Goal: Task Accomplishment & Management: Manage account settings

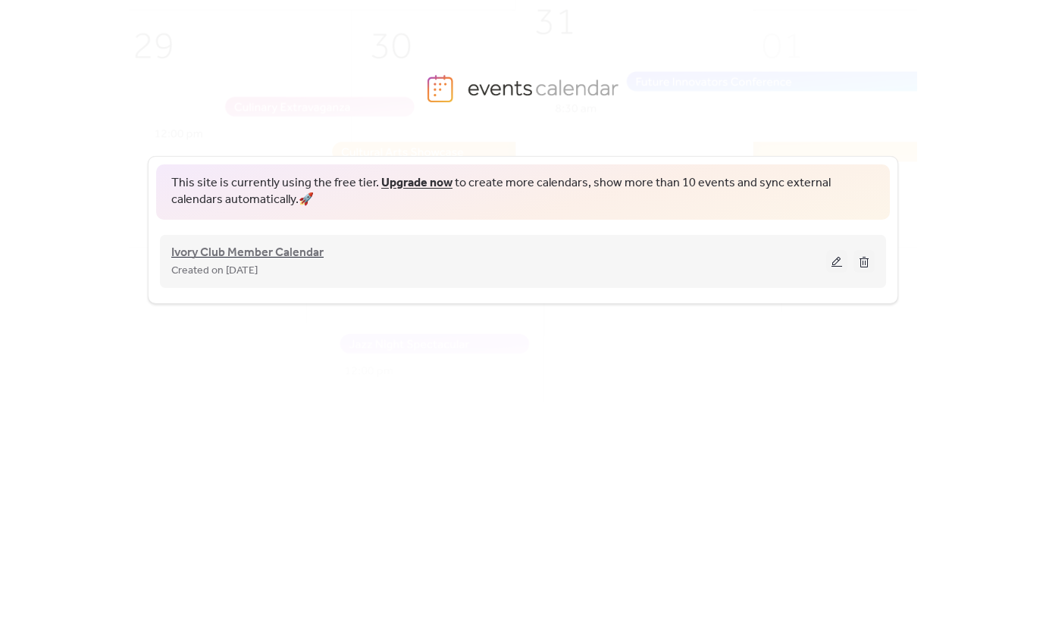
click at [292, 251] on span "Ivory Club Member Calendar" at bounding box center [247, 253] width 152 height 18
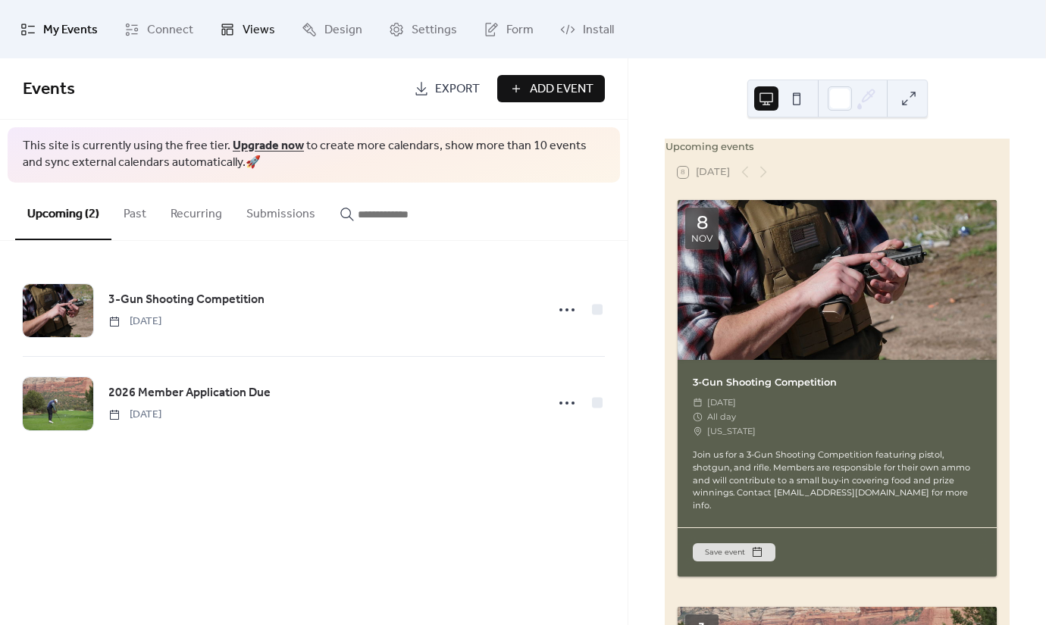
click at [270, 33] on span "Views" at bounding box center [258, 29] width 33 height 23
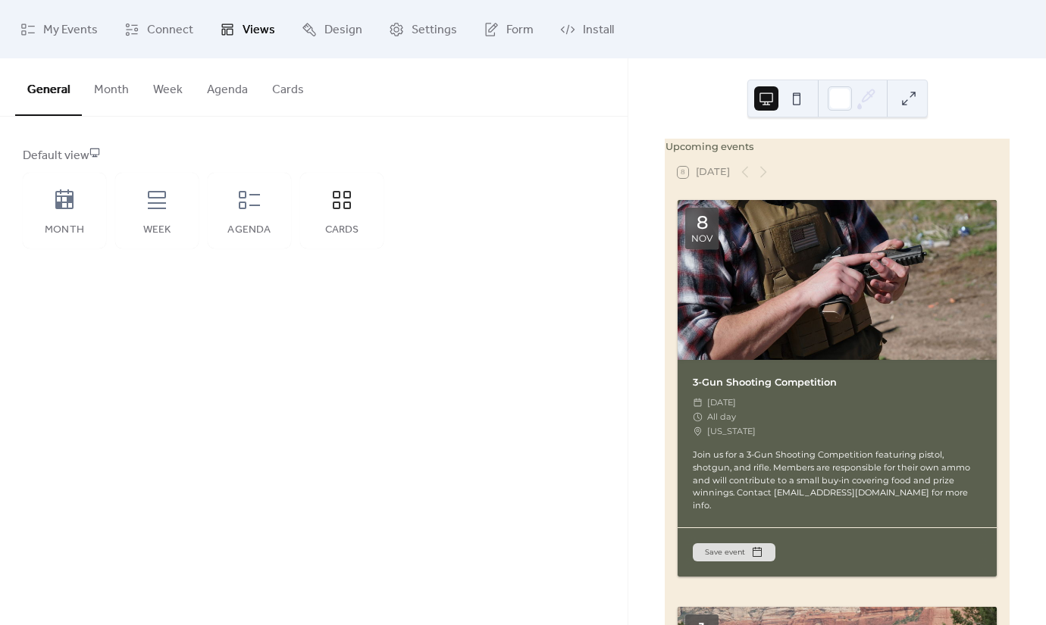
click at [299, 96] on button "Cards" at bounding box center [288, 86] width 56 height 56
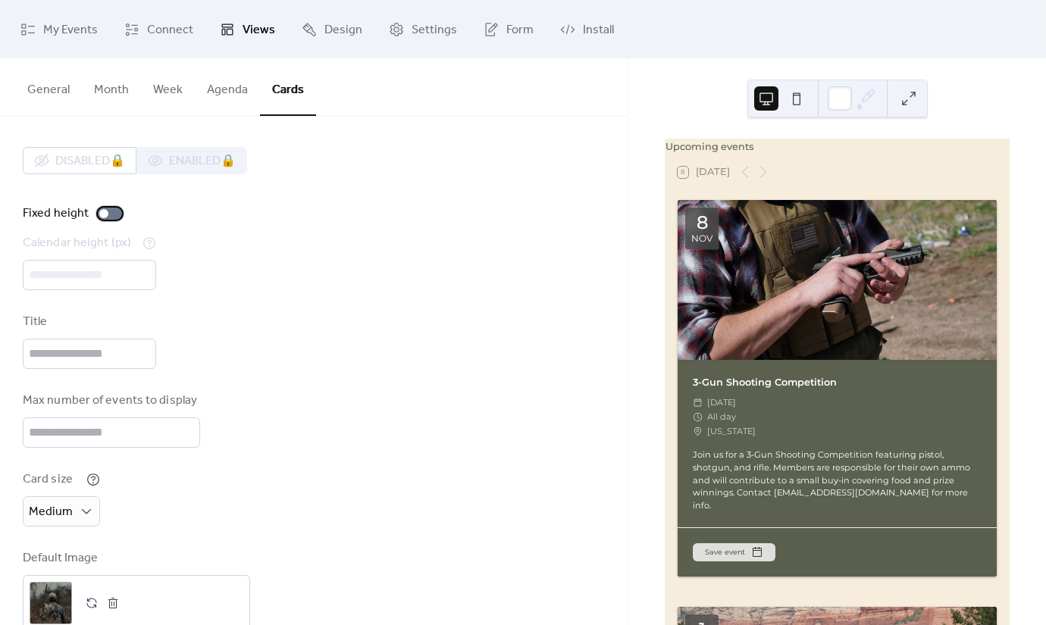
click at [105, 213] on div at bounding box center [103, 213] width 9 height 9
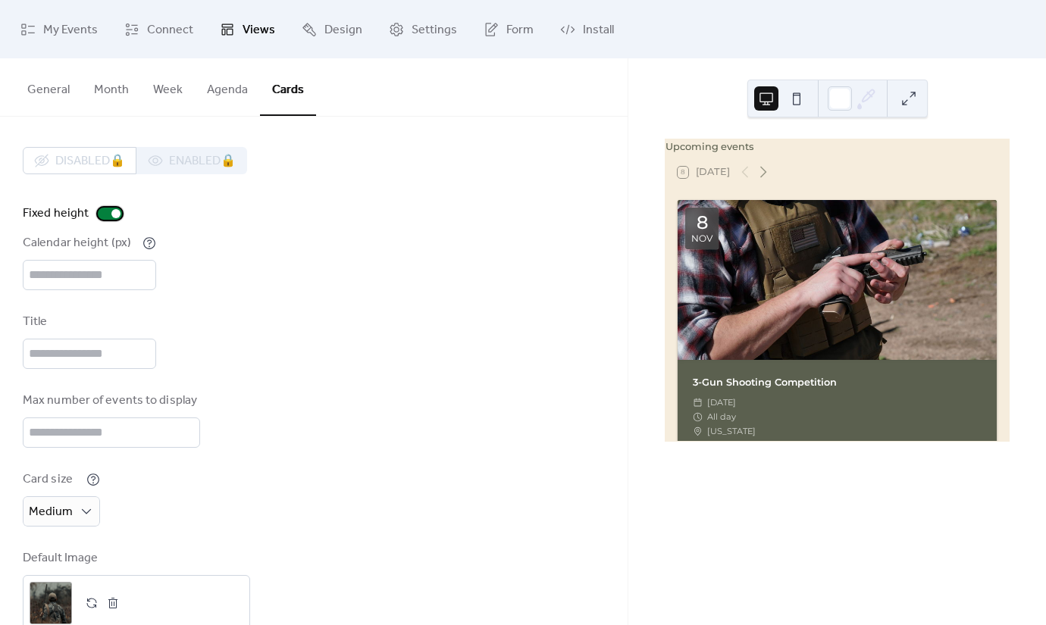
click at [107, 213] on div at bounding box center [110, 214] width 24 height 12
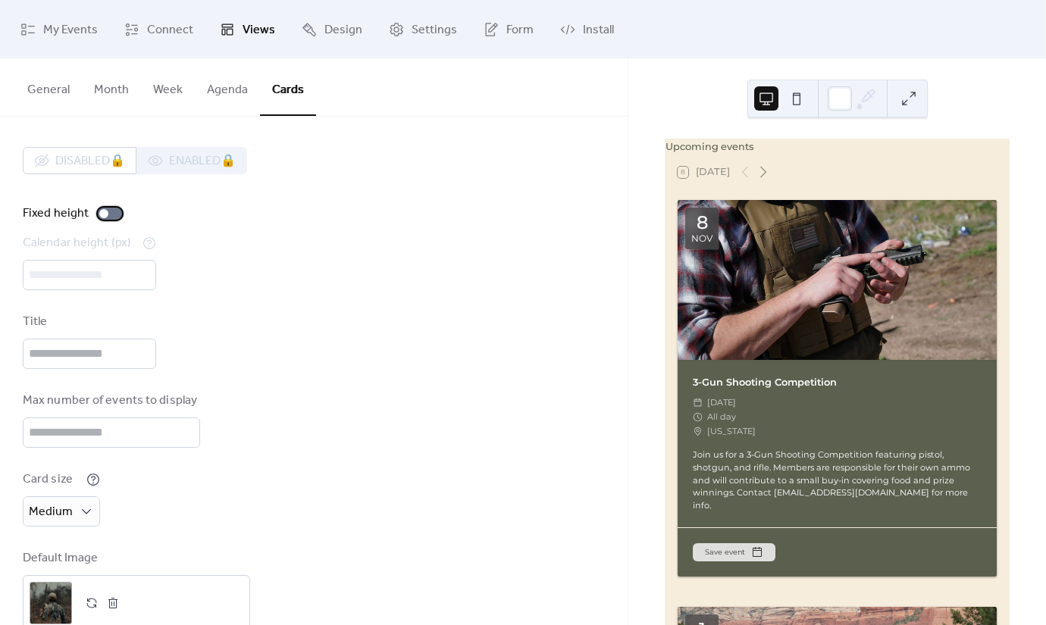
click at [107, 213] on div at bounding box center [110, 214] width 24 height 12
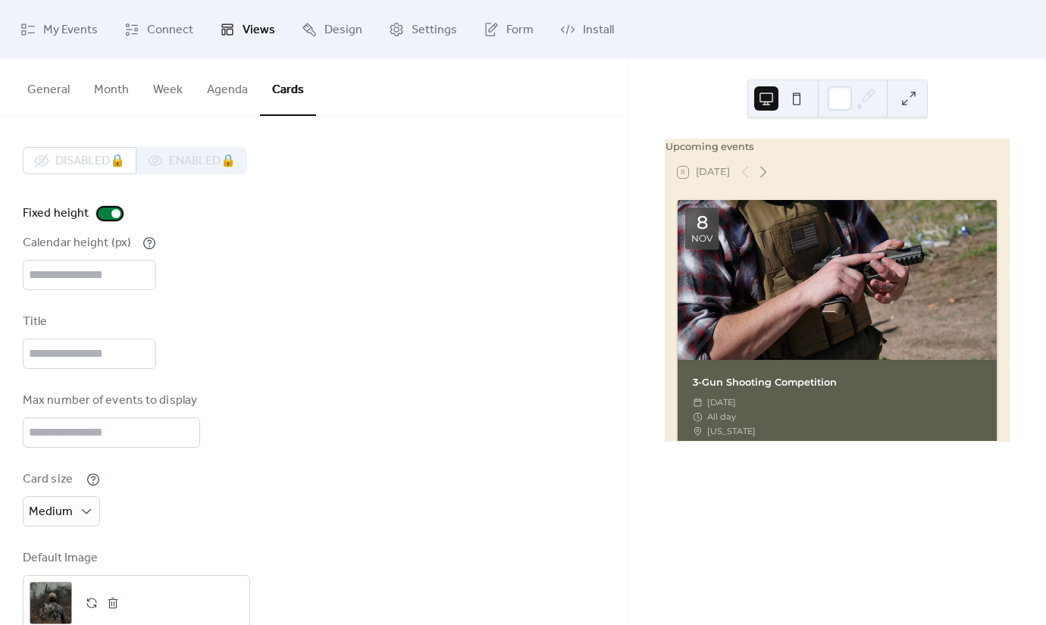
click at [107, 213] on div at bounding box center [110, 214] width 24 height 12
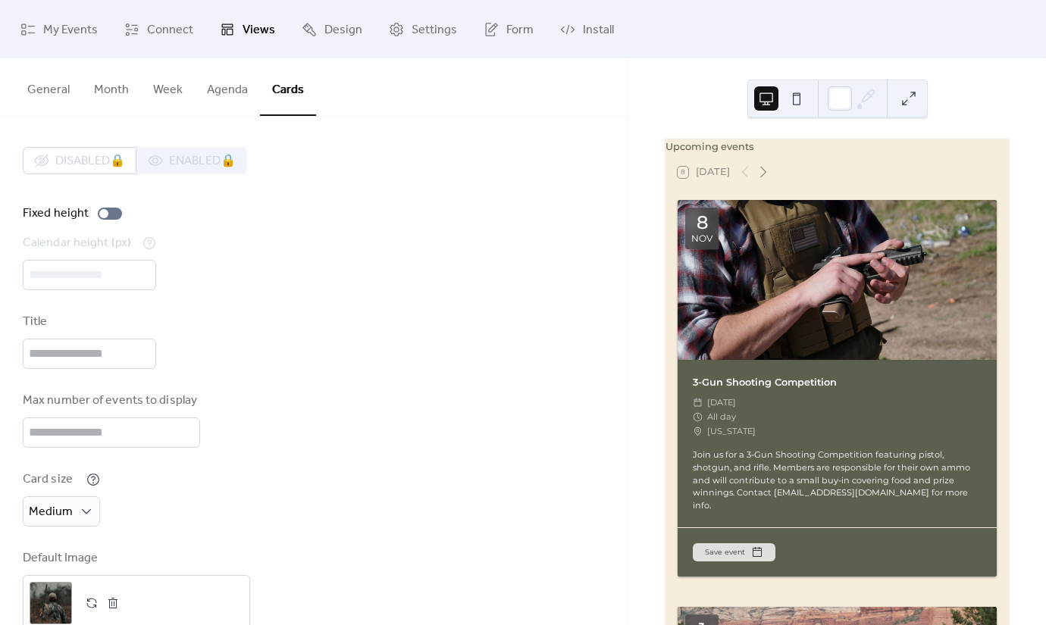
click at [189, 224] on div "Disabled 🔒 Enabled 🔒 Fixed height Calendar height (px) *** Title Max number of …" at bounding box center [314, 389] width 582 height 484
click at [111, 217] on div at bounding box center [110, 214] width 24 height 12
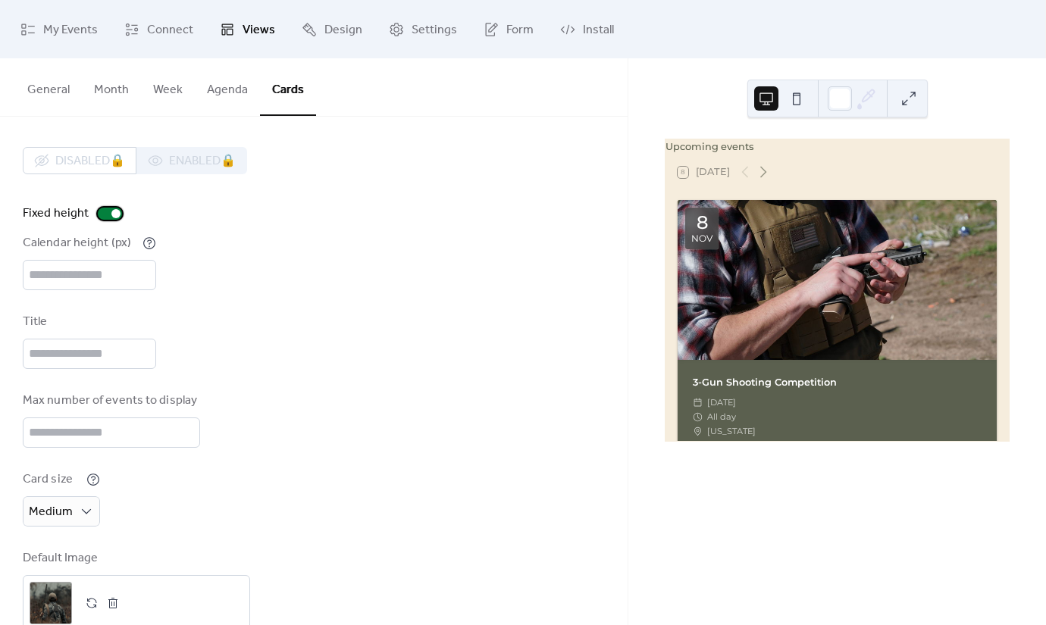
click at [108, 216] on div at bounding box center [110, 214] width 24 height 12
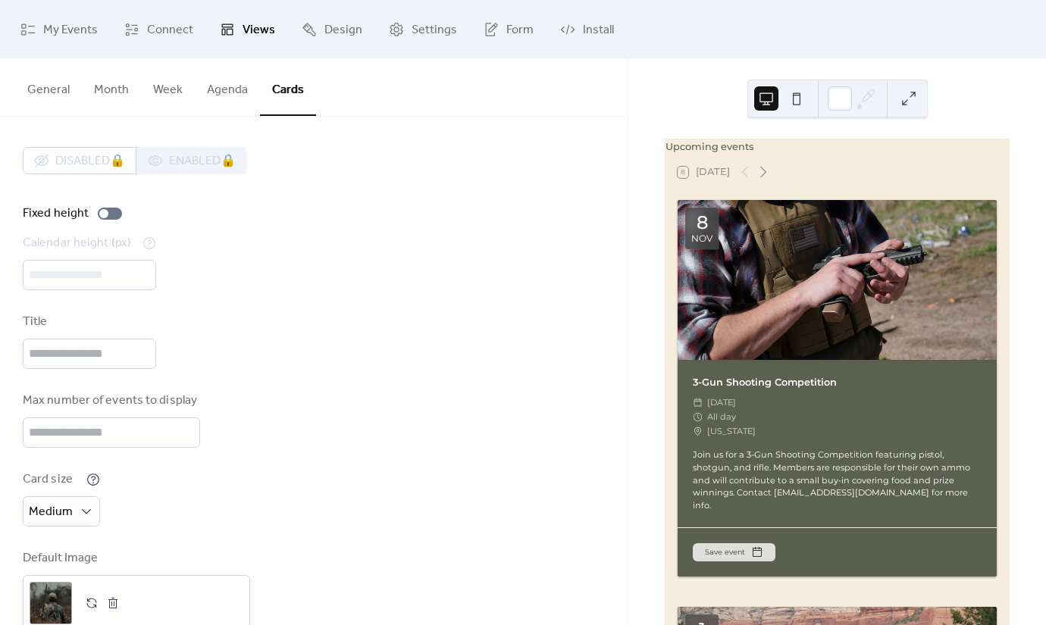
click at [799, 96] on button at bounding box center [796, 98] width 24 height 24
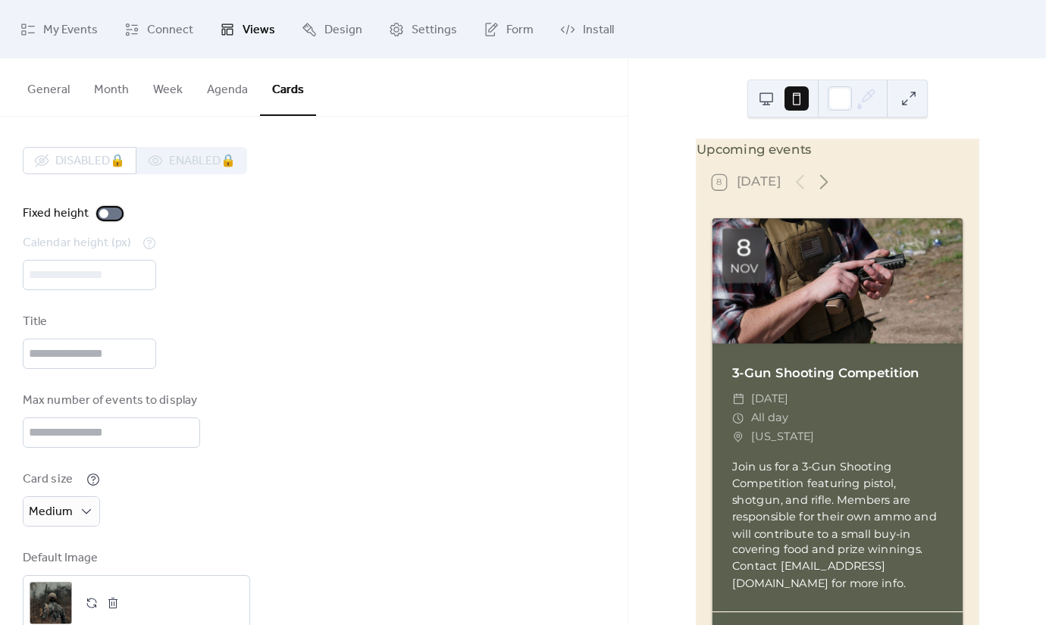
click at [94, 212] on label "Fixed height" at bounding box center [75, 214] width 105 height 18
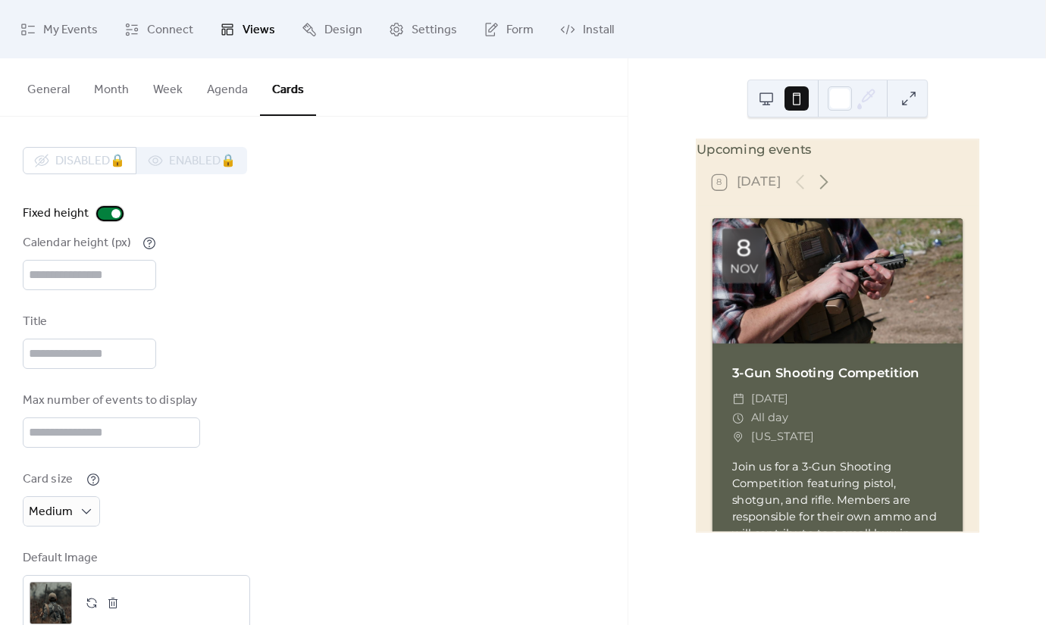
click at [106, 212] on div at bounding box center [110, 214] width 24 height 12
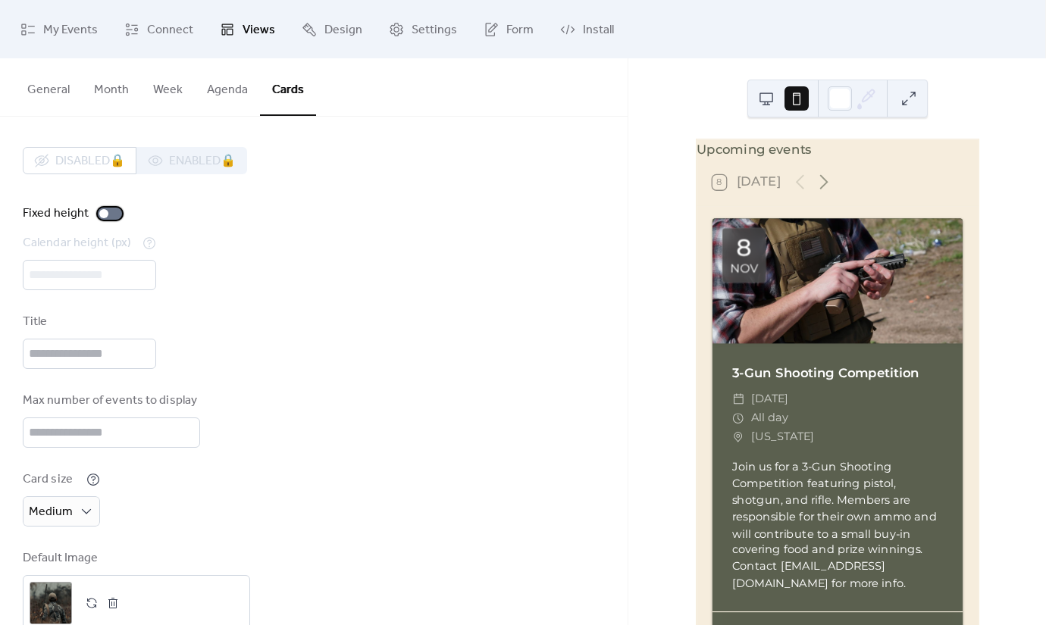
click at [106, 212] on div at bounding box center [103, 213] width 9 height 9
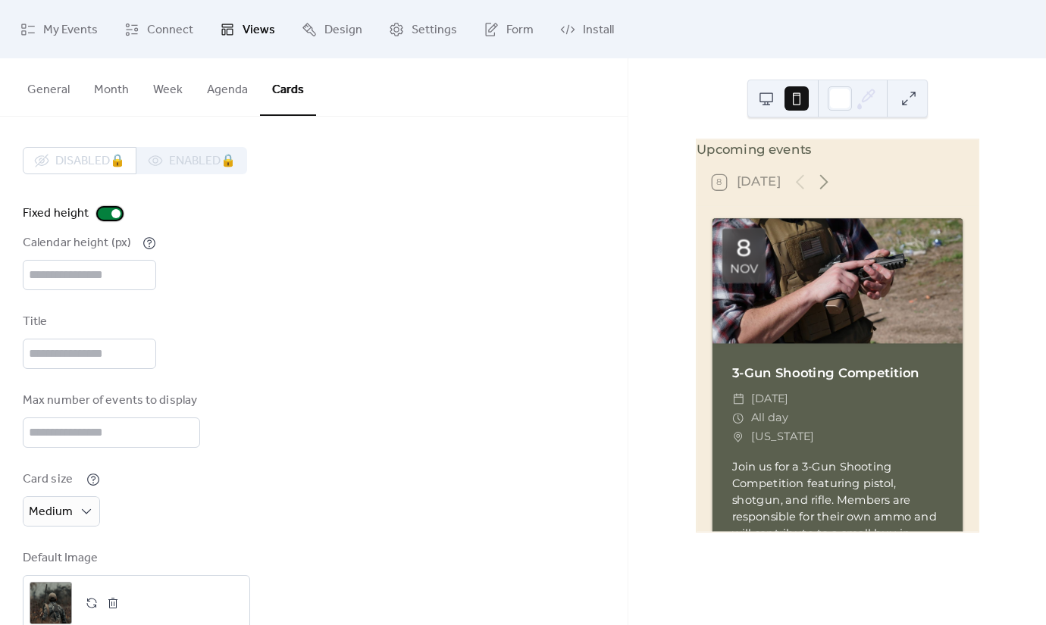
click at [106, 212] on div at bounding box center [110, 214] width 24 height 12
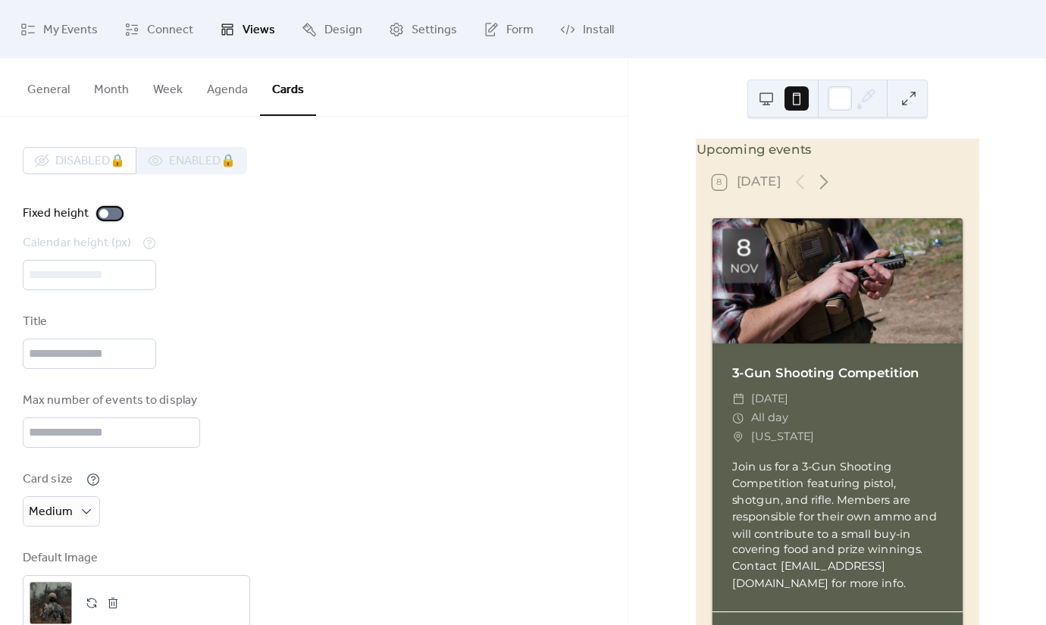
click at [102, 214] on div at bounding box center [103, 213] width 9 height 9
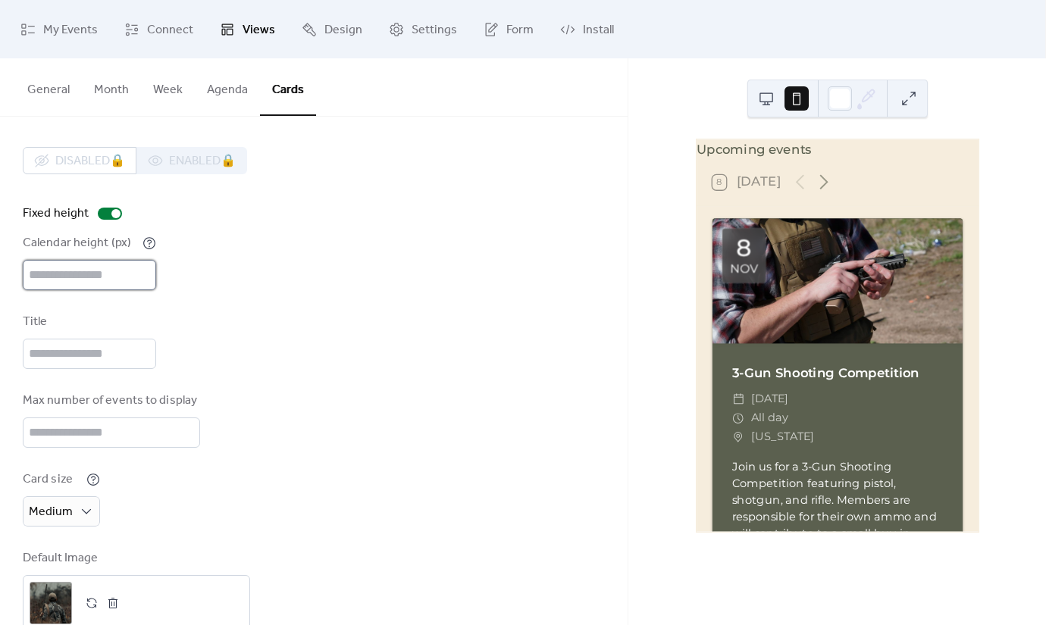
click at [36, 278] on input "***" at bounding box center [89, 275] width 133 height 30
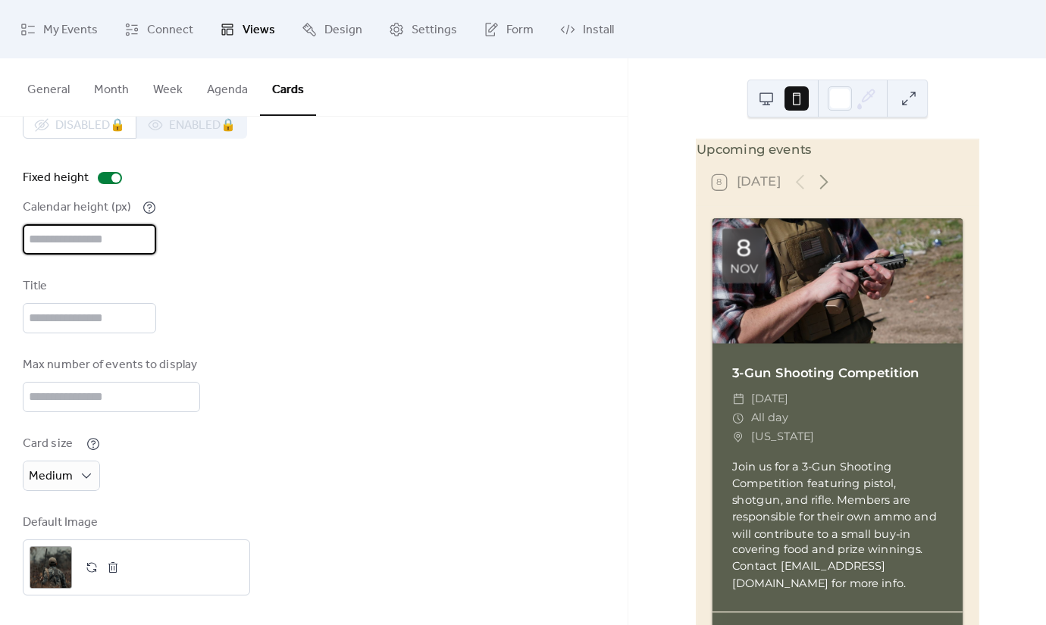
type input "***"
click at [99, 181] on div at bounding box center [110, 178] width 24 height 12
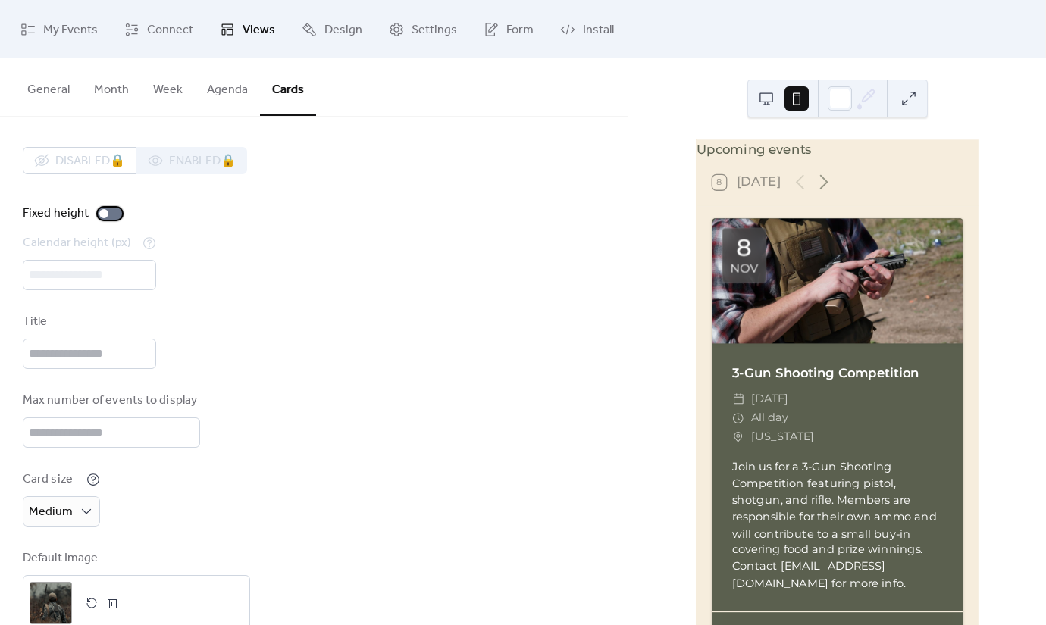
scroll to position [36, 0]
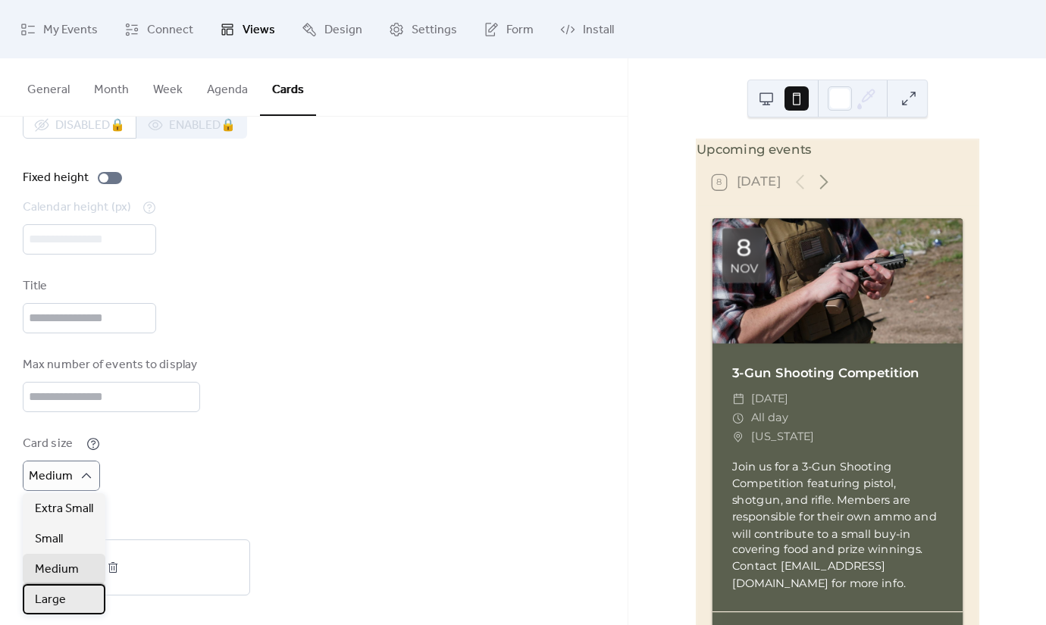
click at [61, 604] on span "Large" at bounding box center [50, 600] width 31 height 18
click at [59, 477] on div "Large" at bounding box center [55, 476] width 64 height 30
click at [61, 567] on span "Medium" at bounding box center [57, 570] width 44 height 18
